Goal: Contribute content: Add original content to the website for others to see

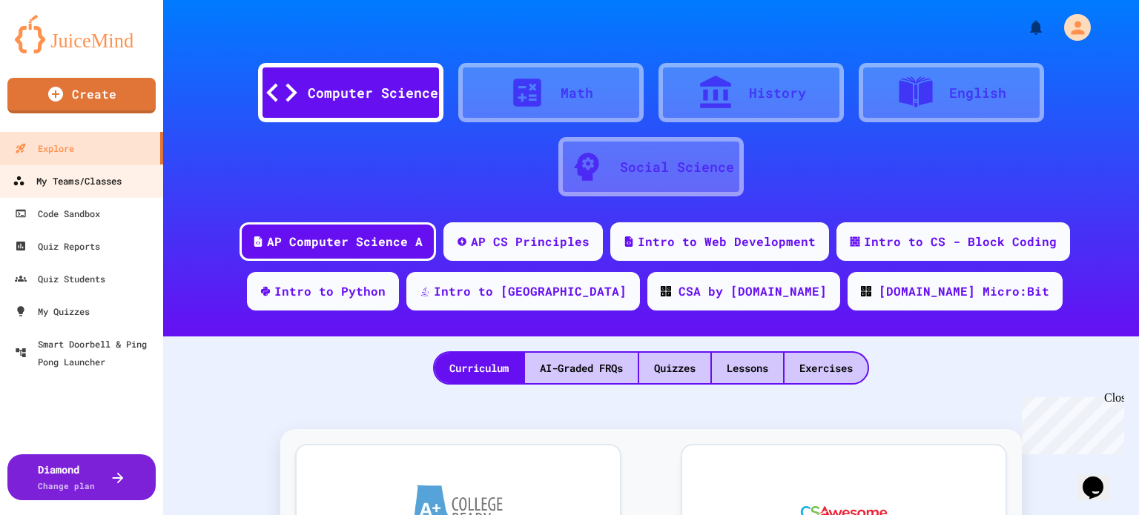
click at [69, 176] on div "My Teams/Classes" at bounding box center [67, 181] width 109 height 19
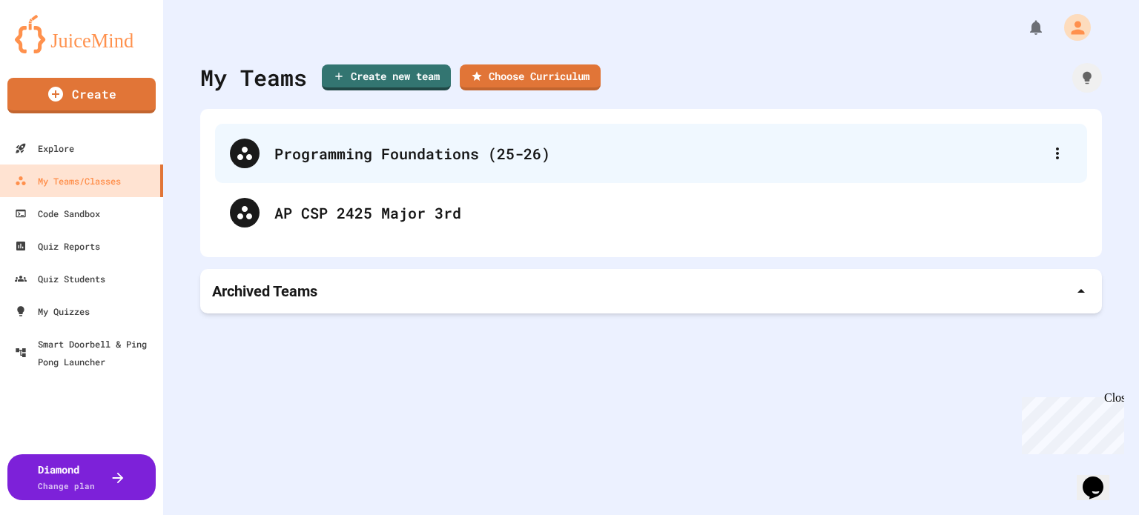
click at [409, 161] on div "Programming Foundations (25-26)" at bounding box center [658, 153] width 768 height 22
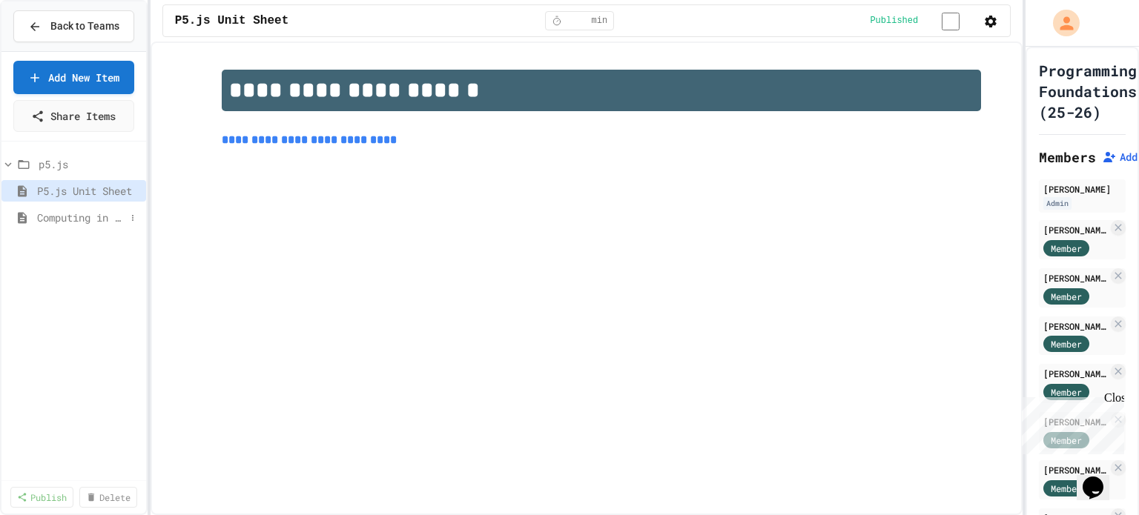
click at [89, 217] on span "Computing in the Arts" at bounding box center [81, 218] width 88 height 16
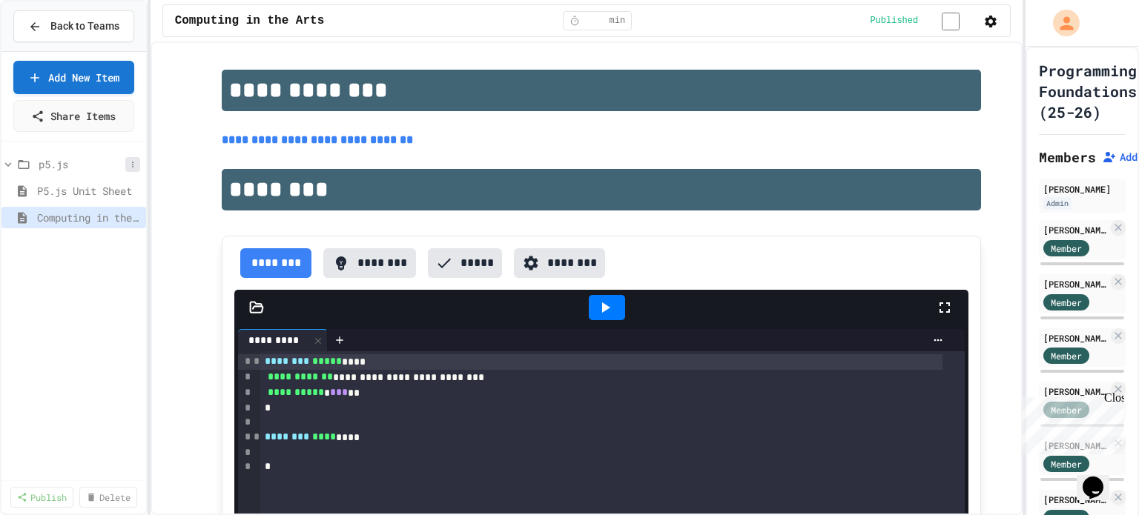
click at [132, 162] on icon at bounding box center [132, 165] width 1 height 6
click at [103, 88] on div at bounding box center [569, 257] width 1139 height 515
click at [103, 79] on link "Add New Item" at bounding box center [74, 75] width 111 height 35
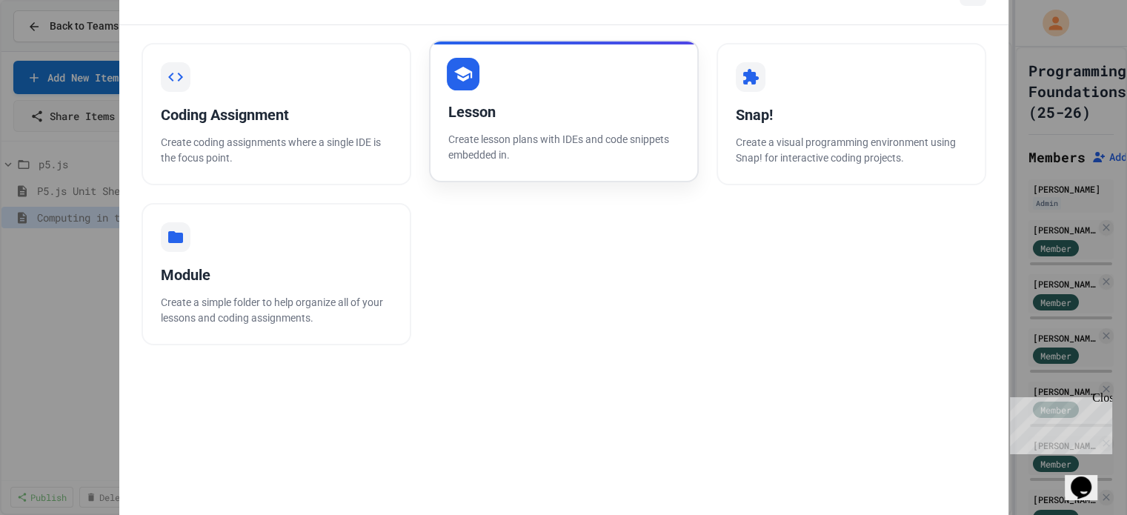
click at [459, 147] on p "Create lesson plans with IDEs and code snippets embedded in." at bounding box center [563, 147] width 231 height 31
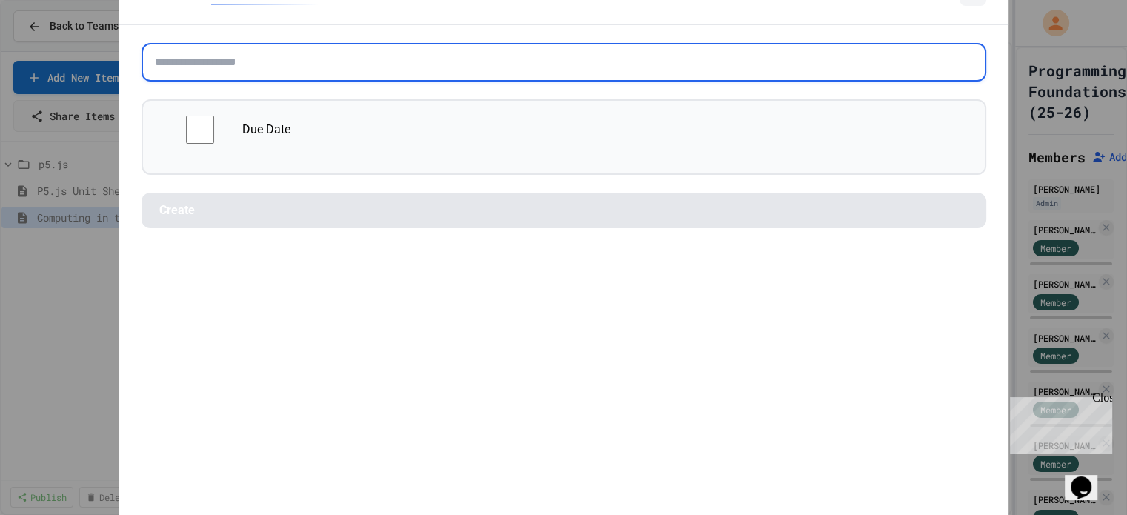
click at [388, 63] on input "text" at bounding box center [564, 62] width 845 height 39
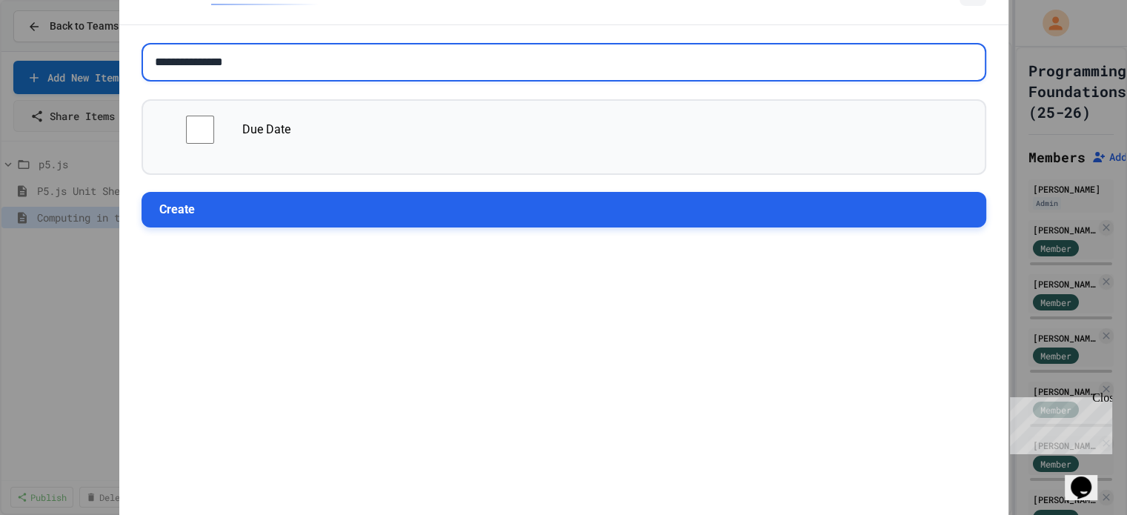
type input "**********"
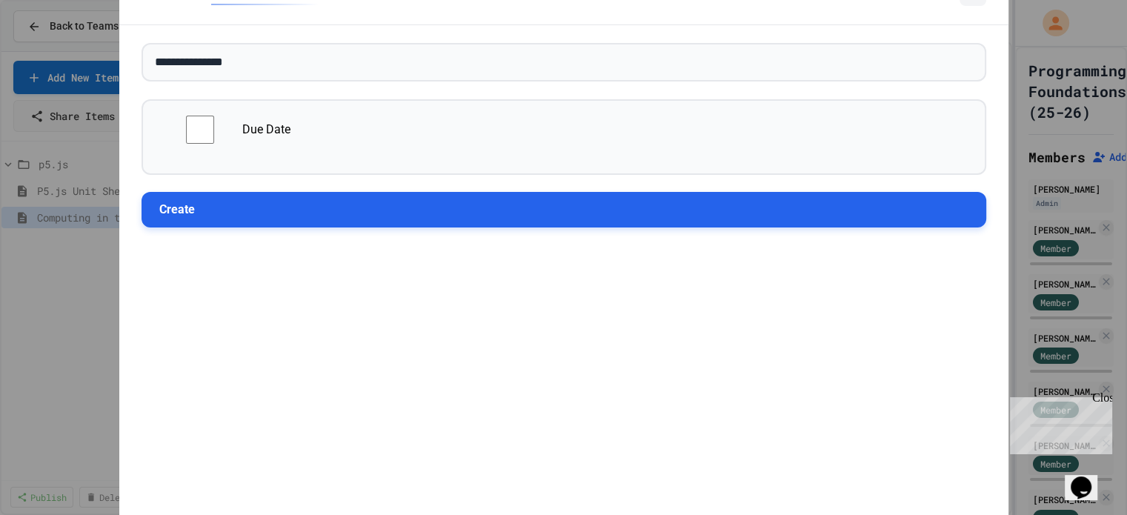
click at [344, 213] on button "Create" at bounding box center [564, 210] width 845 height 36
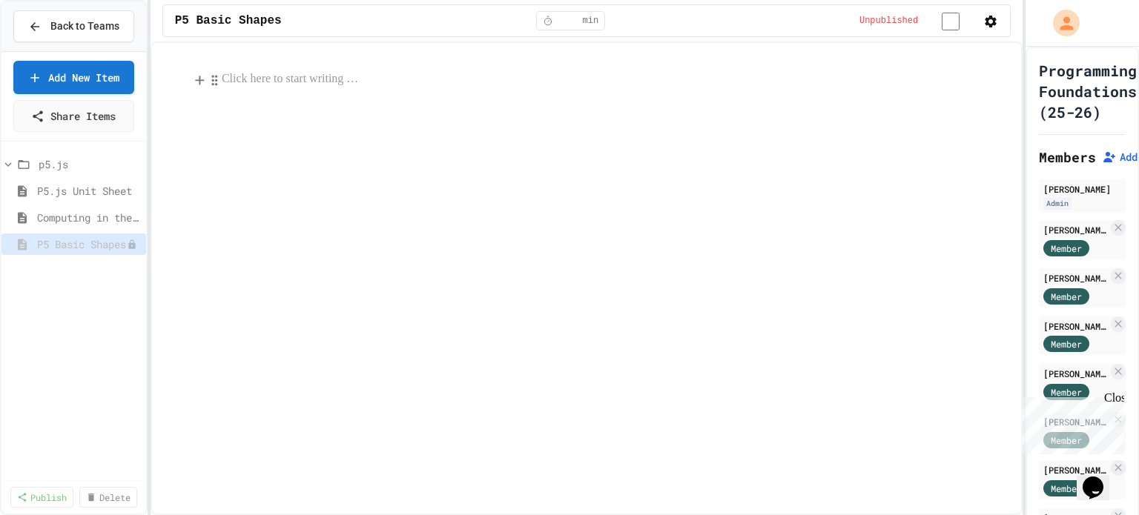
click at [288, 84] on p at bounding box center [601, 79] width 759 height 19
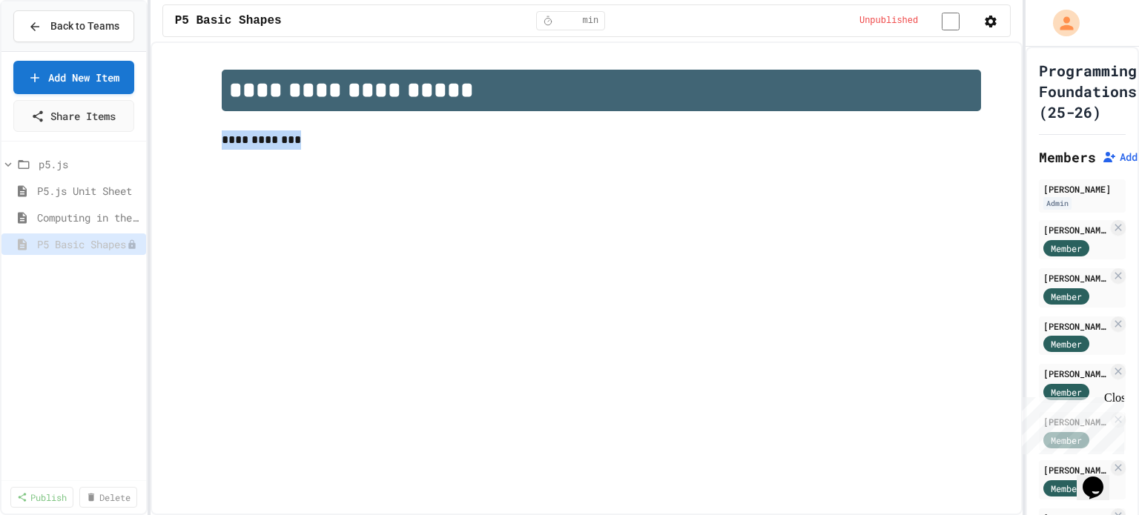
drag, startPoint x: 222, startPoint y: 142, endPoint x: 302, endPoint y: 145, distance: 80.8
click at [302, 145] on p "**********" at bounding box center [601, 139] width 759 height 19
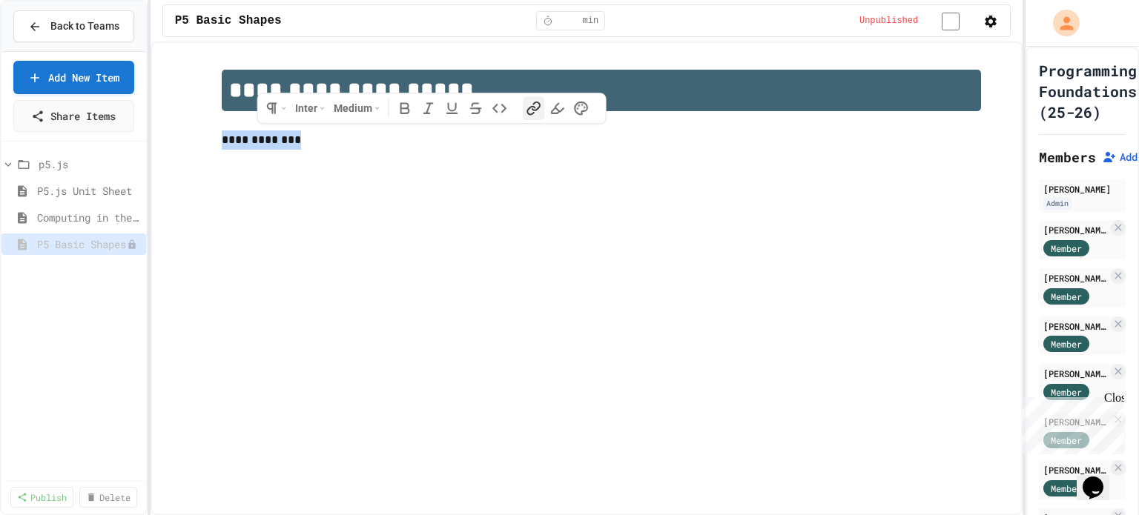
click at [528, 107] on icon "button" at bounding box center [533, 108] width 15 height 15
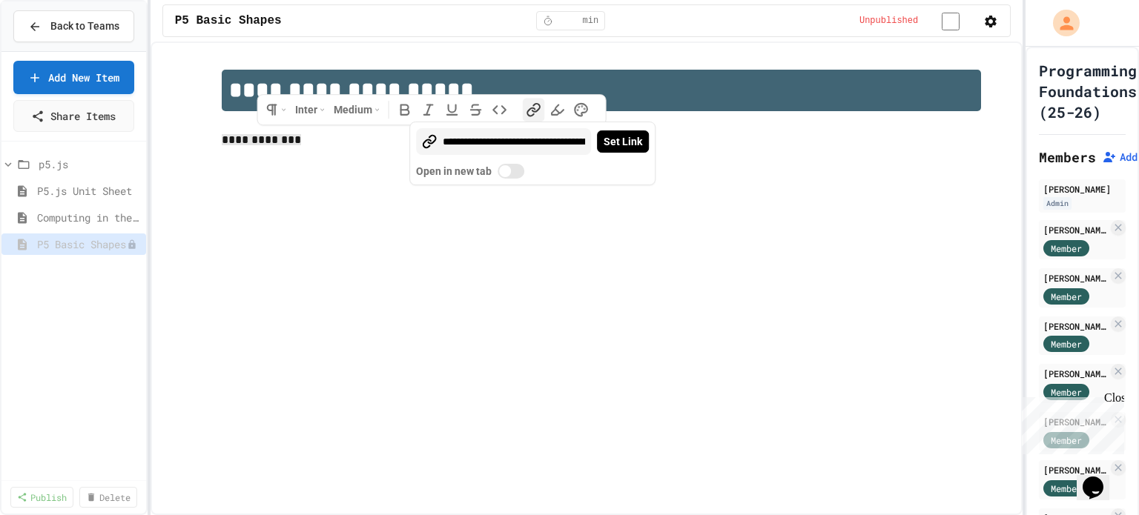
scroll to position [0, 218]
type input "**********"
click at [513, 170] on button "Open in new tab" at bounding box center [510, 171] width 27 height 15
click at [611, 146] on button "Set Link" at bounding box center [623, 141] width 52 height 22
